Goal: Information Seeking & Learning: Find specific fact

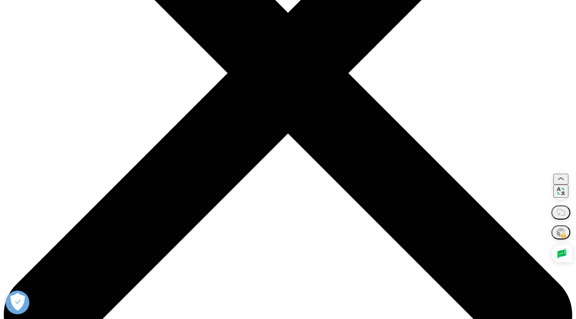
scroll to position [237, 0]
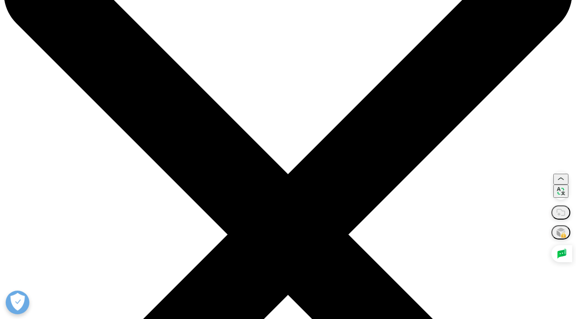
scroll to position [0, 0]
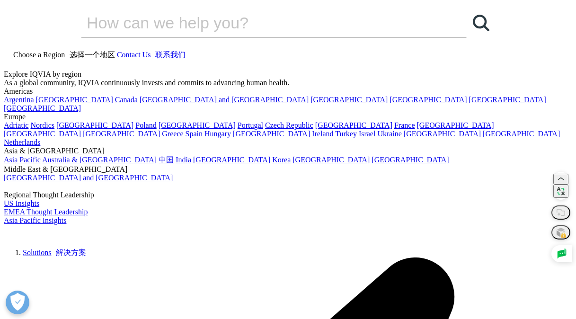
click at [11, 60] on icon at bounding box center [8, 64] width 8 height 8
click at [276, 37] on input "搜索" at bounding box center [260, 23] width 359 height 28
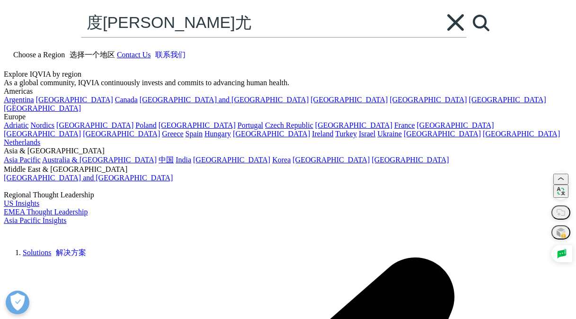
type input "度普利尤"
click at [467, 37] on link "Search Loading" at bounding box center [481, 23] width 28 height 28
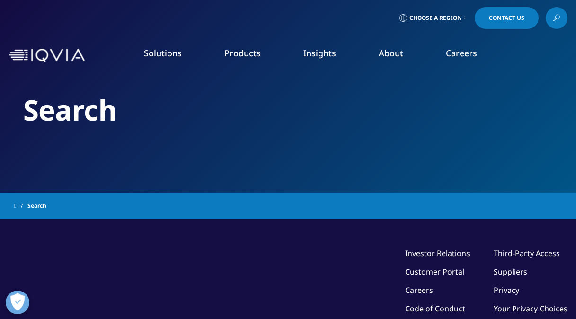
type input "度普利尤"
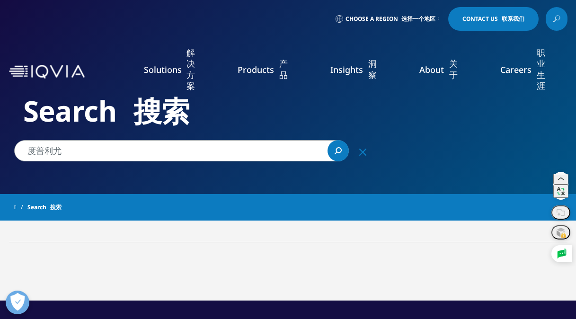
click at [128, 170] on font "真实世界证据" at bounding box center [115, 171] width 43 height 9
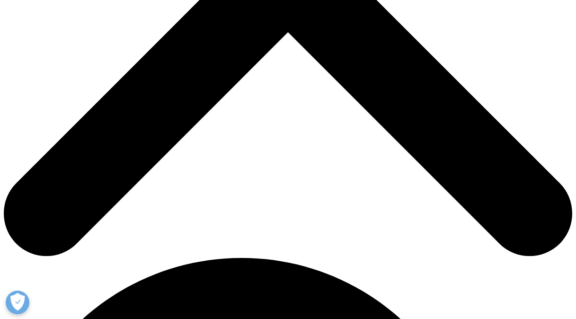
scroll to position [379, 0]
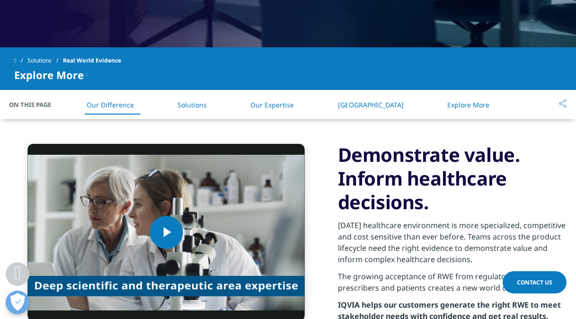
click at [202, 105] on link "Solutions" at bounding box center [191, 104] width 29 height 9
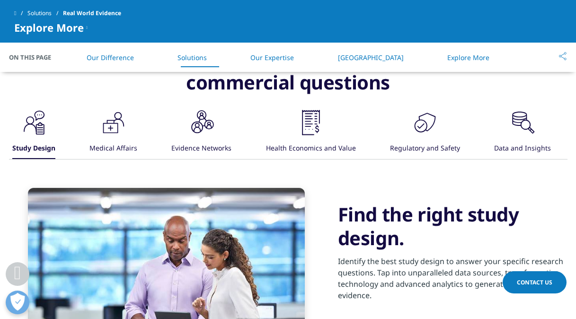
scroll to position [658, 0]
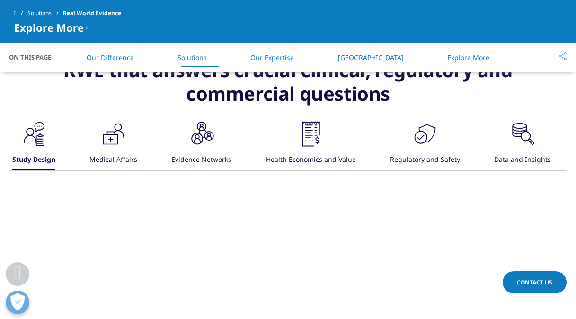
click at [514, 159] on div "Data and Insights" at bounding box center [522, 160] width 57 height 20
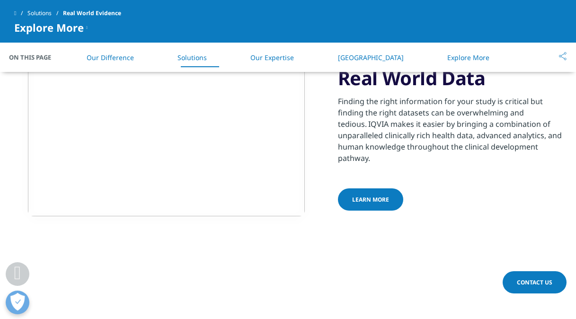
scroll to position [800, 0]
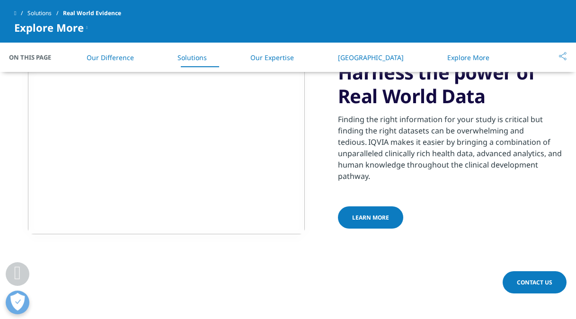
click at [354, 214] on span "Learn more" at bounding box center [370, 217] width 37 height 8
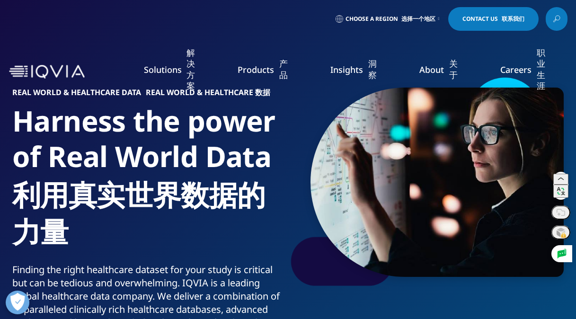
click at [435, 23] on link "Choose a Region 选择一个地区" at bounding box center [387, 19] width 107 height 24
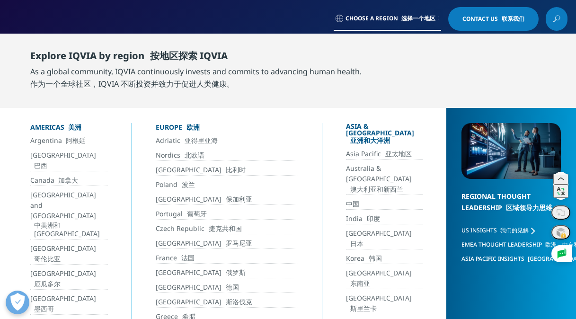
click at [346, 199] on link "中国" at bounding box center [384, 204] width 77 height 11
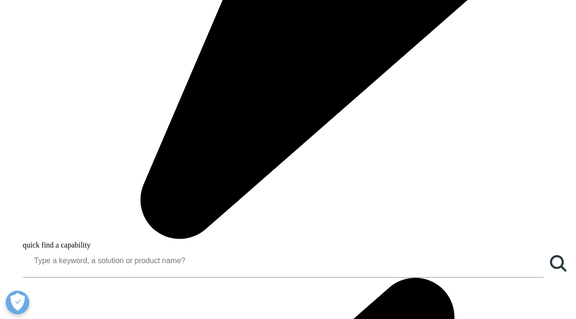
scroll to position [852, 0]
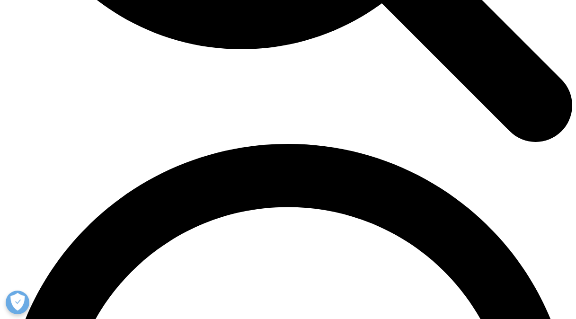
scroll to position [994, 0]
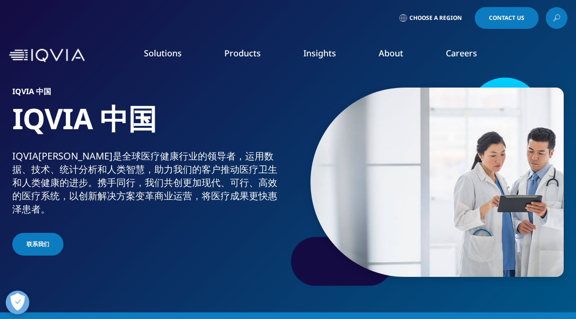
click at [91, 162] on li "Real World Evidence" at bounding box center [84, 170] width 141 height 18
click at [88, 151] on link "Research & Development" at bounding box center [65, 152] width 82 height 9
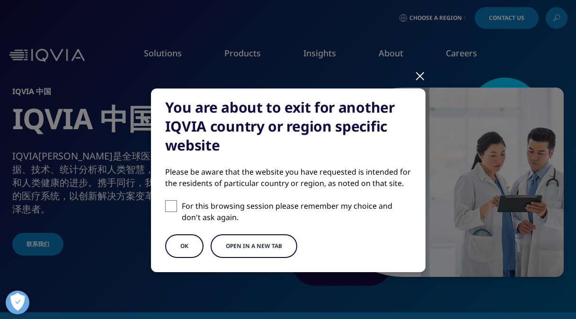
click at [185, 248] on button "OK" at bounding box center [184, 246] width 38 height 24
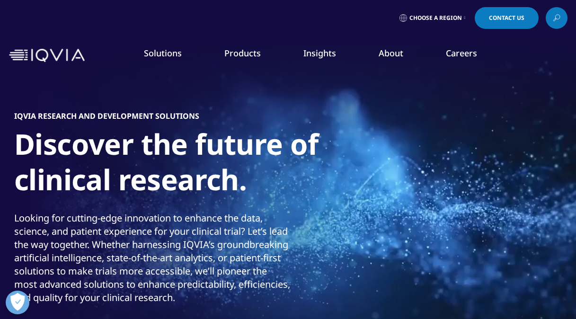
click at [462, 14] on link "Choose a Region" at bounding box center [433, 18] width 70 height 22
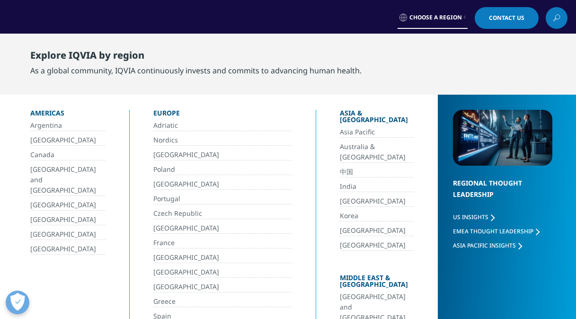
click at [340, 167] on link "中国" at bounding box center [377, 172] width 74 height 11
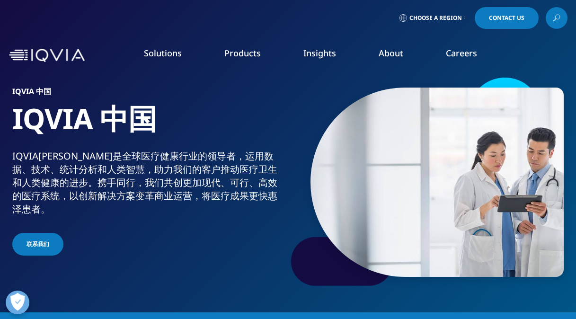
click at [553, 21] on icon at bounding box center [554, 19] width 3 height 3
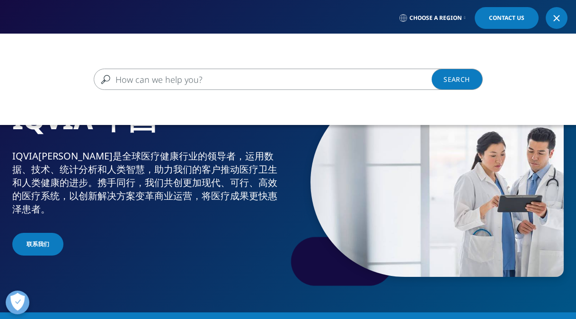
drag, startPoint x: 196, startPoint y: 71, endPoint x: 192, endPoint y: 77, distance: 6.7
click at [194, 75] on input "搜索" at bounding box center [275, 79] width 362 height 21
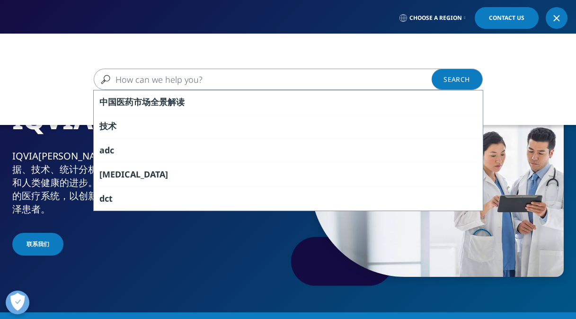
paste input "[MEDICAL_DATA] sales"
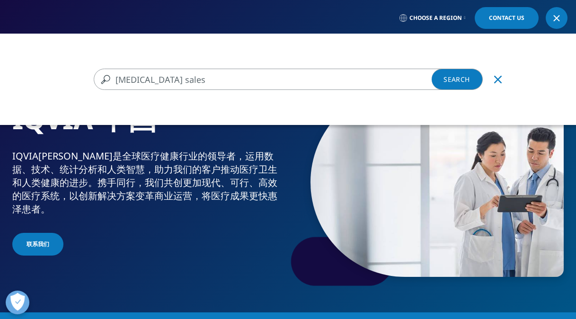
type input "[MEDICAL_DATA] sales"
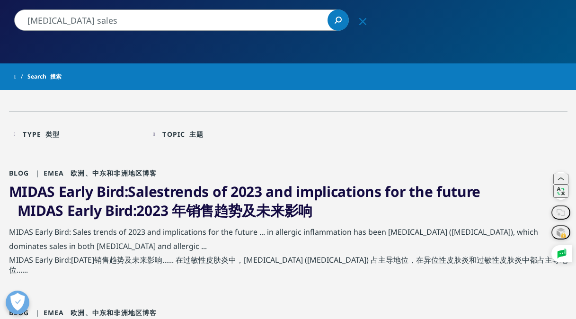
scroll to position [142, 0]
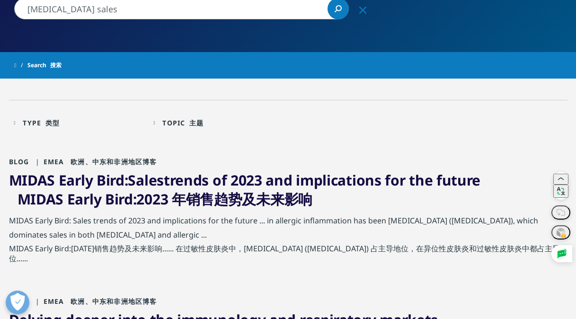
click at [272, 180] on link "MIDAS Early Bird: Sales trends of 2023 and implications for the future MIDAS Ea…" at bounding box center [245, 189] width 472 height 38
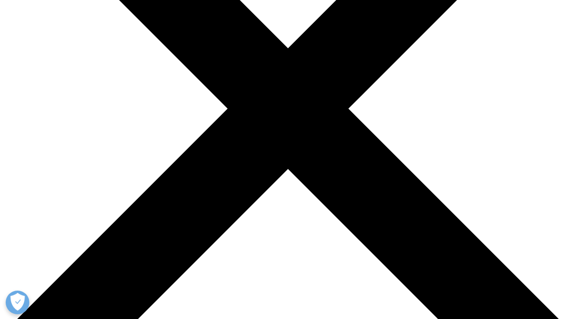
scroll to position [237, 0]
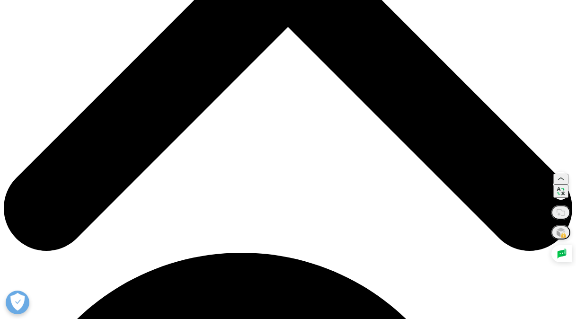
scroll to position [379, 0]
